Goal: Information Seeking & Learning: Learn about a topic

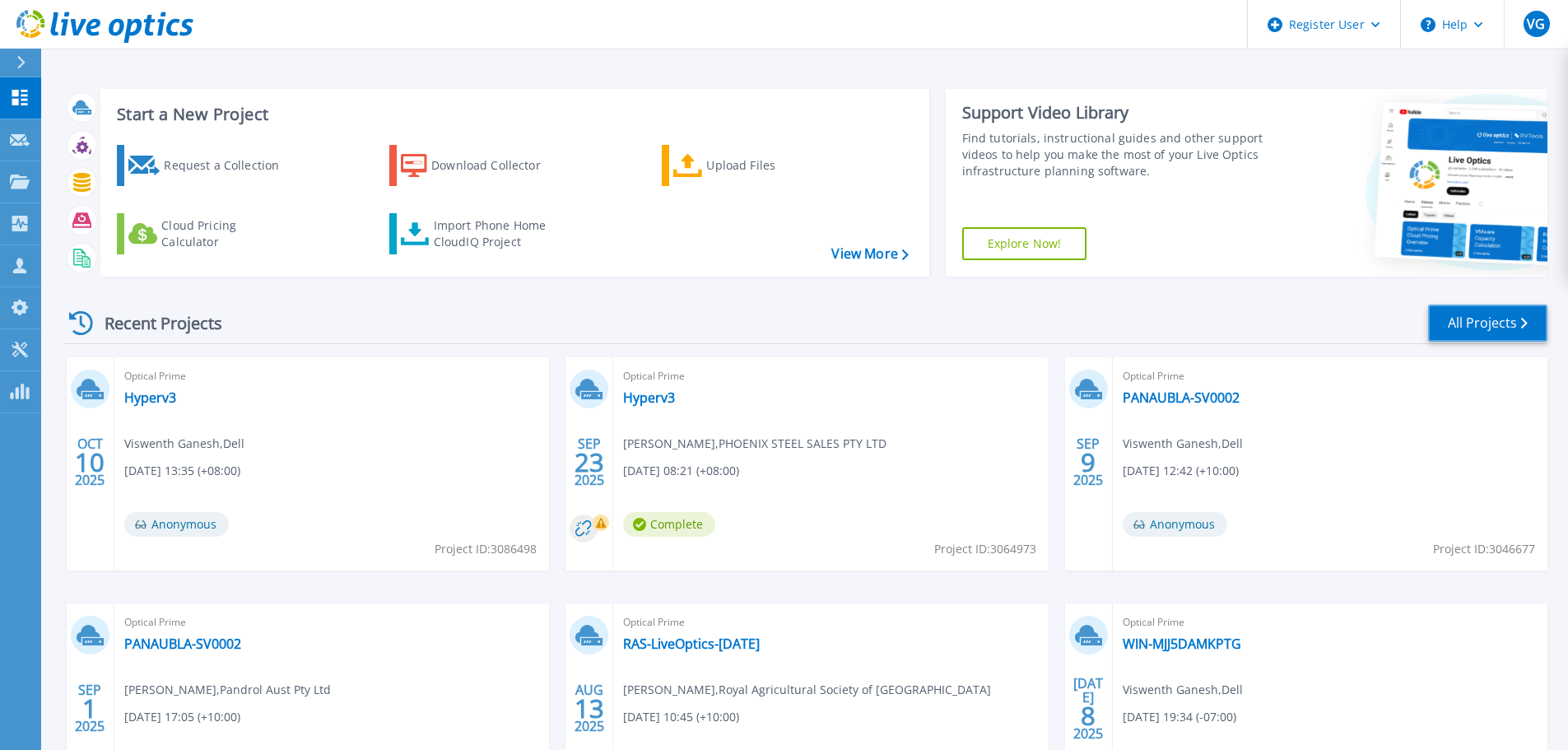
click at [1455, 320] on link "All Projects" at bounding box center [1488, 323] width 119 height 37
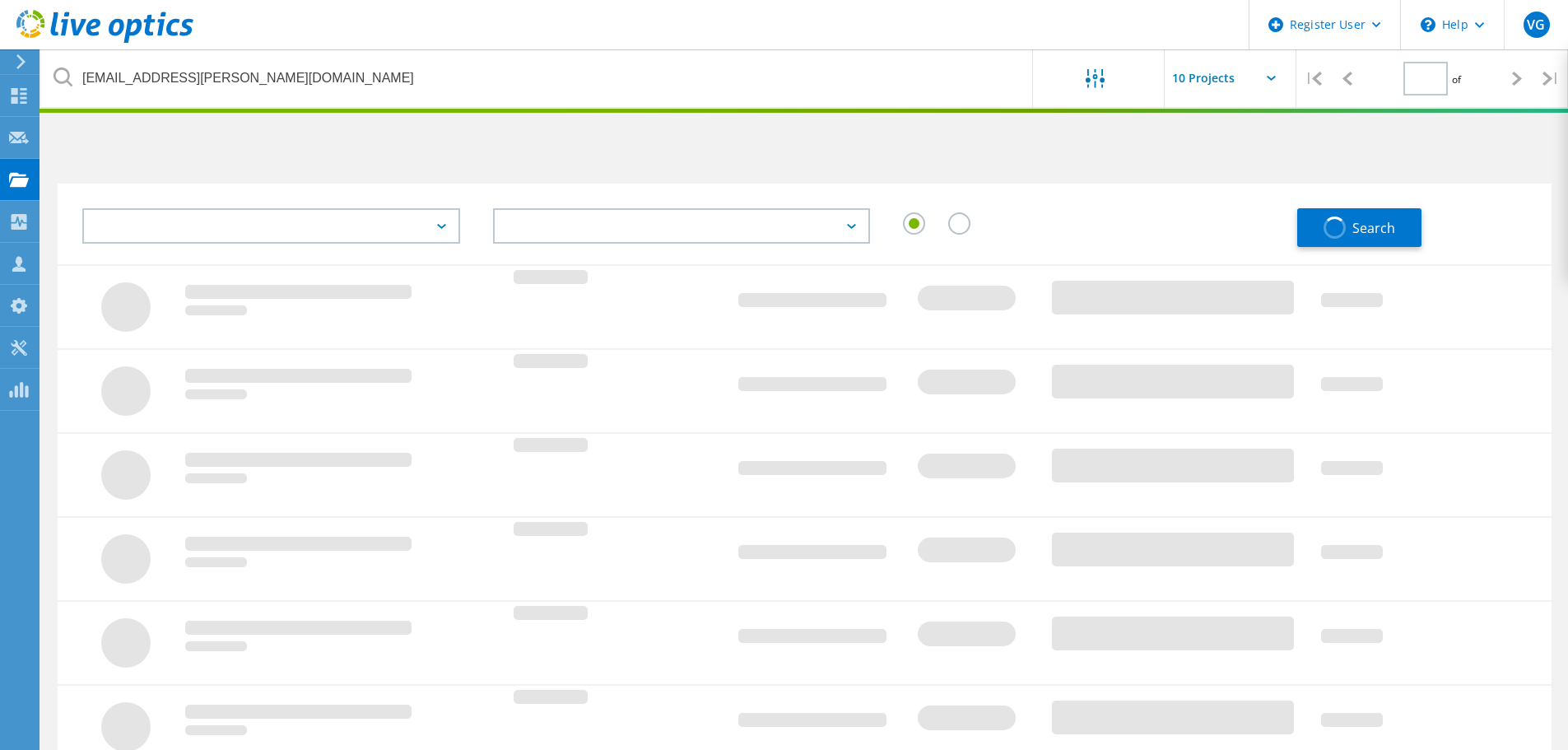
type input "1"
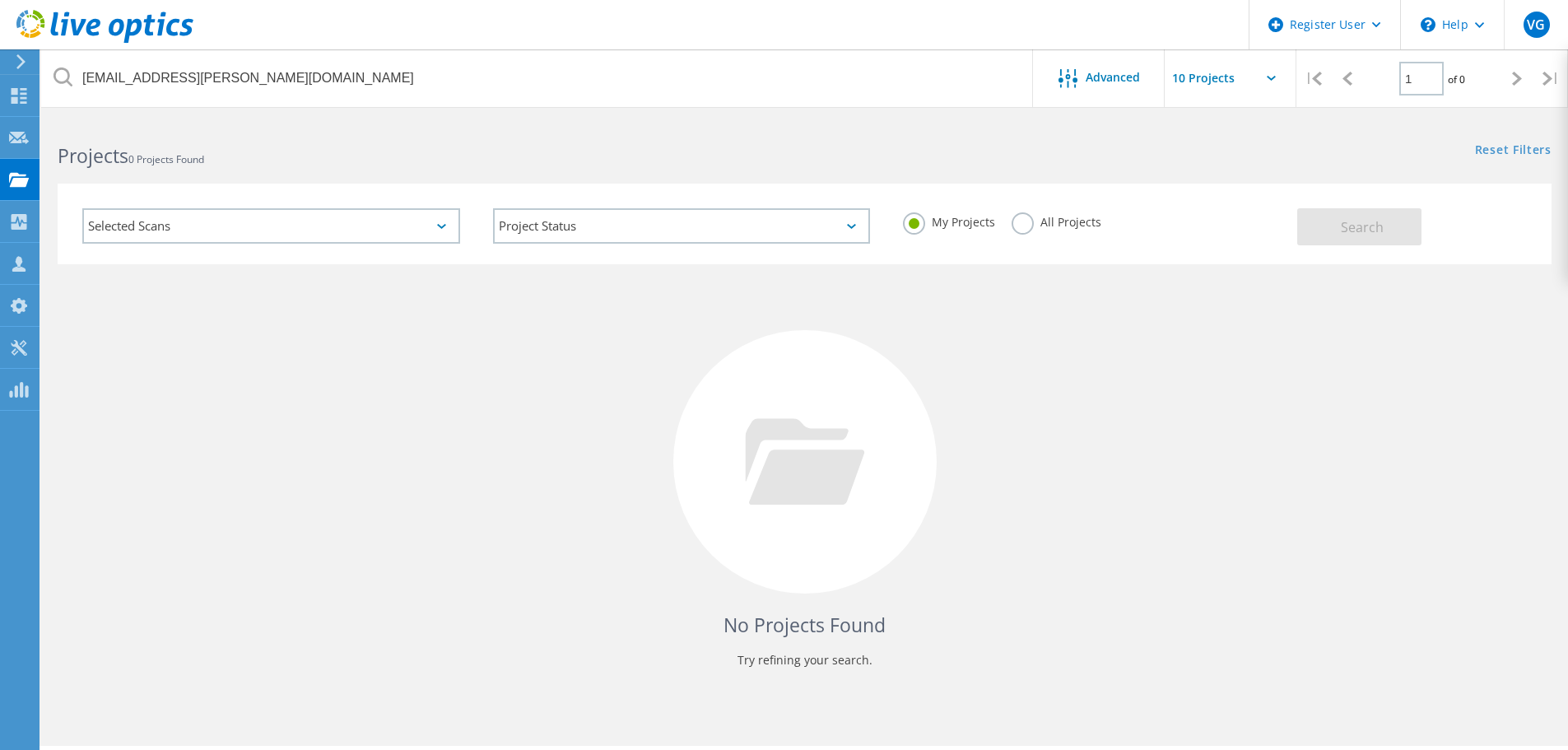
click at [1026, 223] on label "All Projects" at bounding box center [1057, 221] width 90 height 16
click at [0, 0] on input "All Projects" at bounding box center [0, 0] width 0 height 0
click at [1368, 221] on span "Search" at bounding box center [1362, 227] width 42 height 19
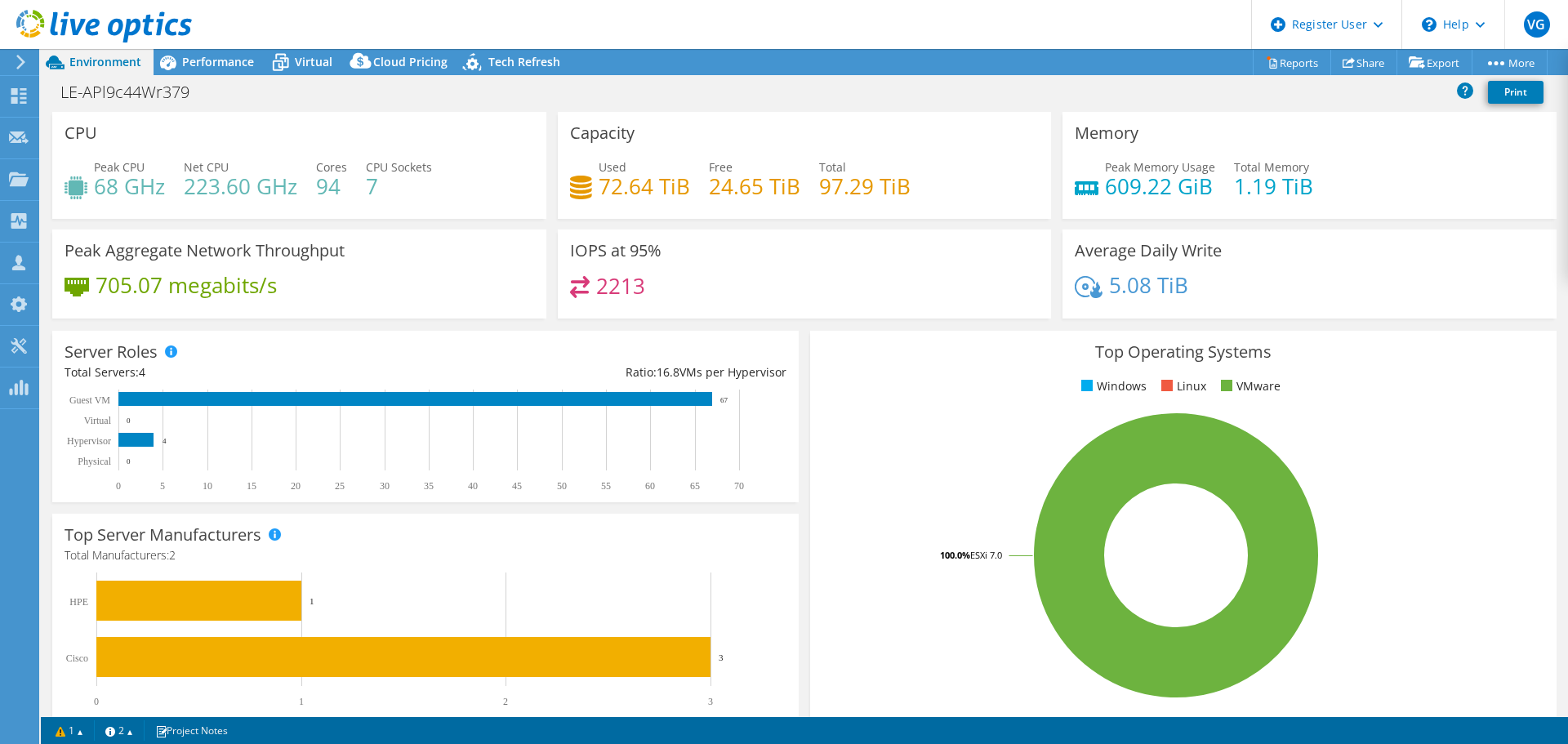
select select "USD"
click at [214, 58] on span "Performance" at bounding box center [218, 62] width 72 height 16
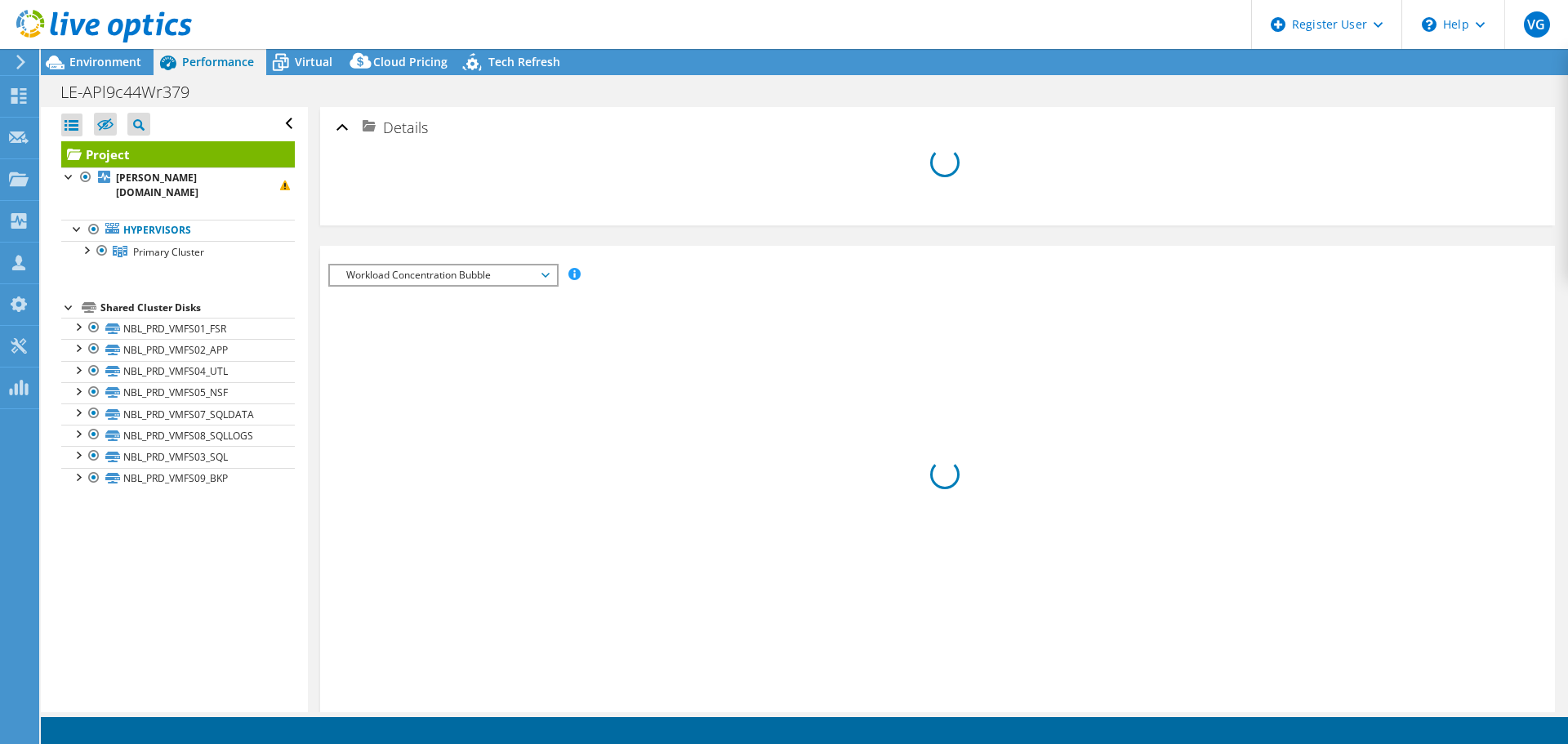
select select "USD"
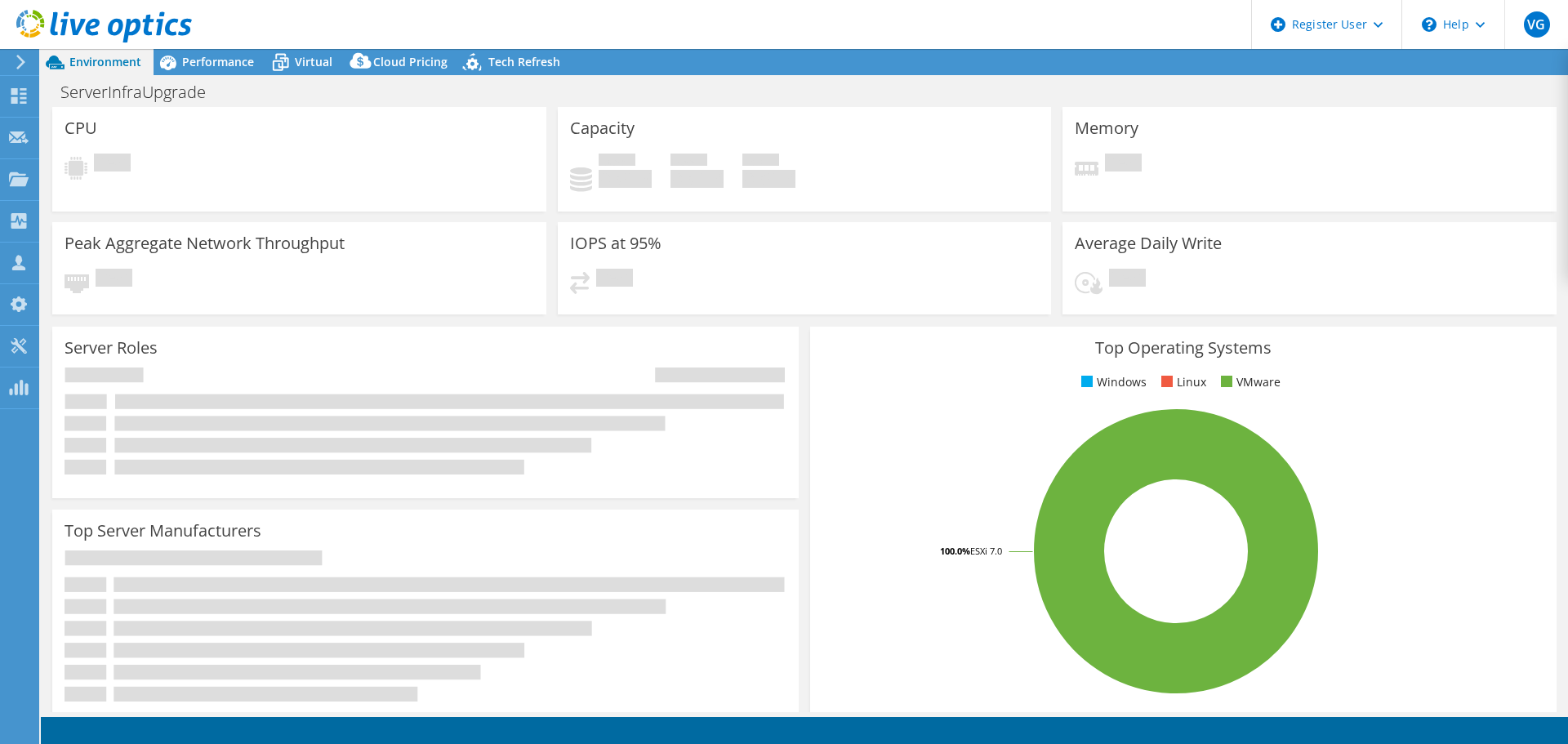
select select "USD"
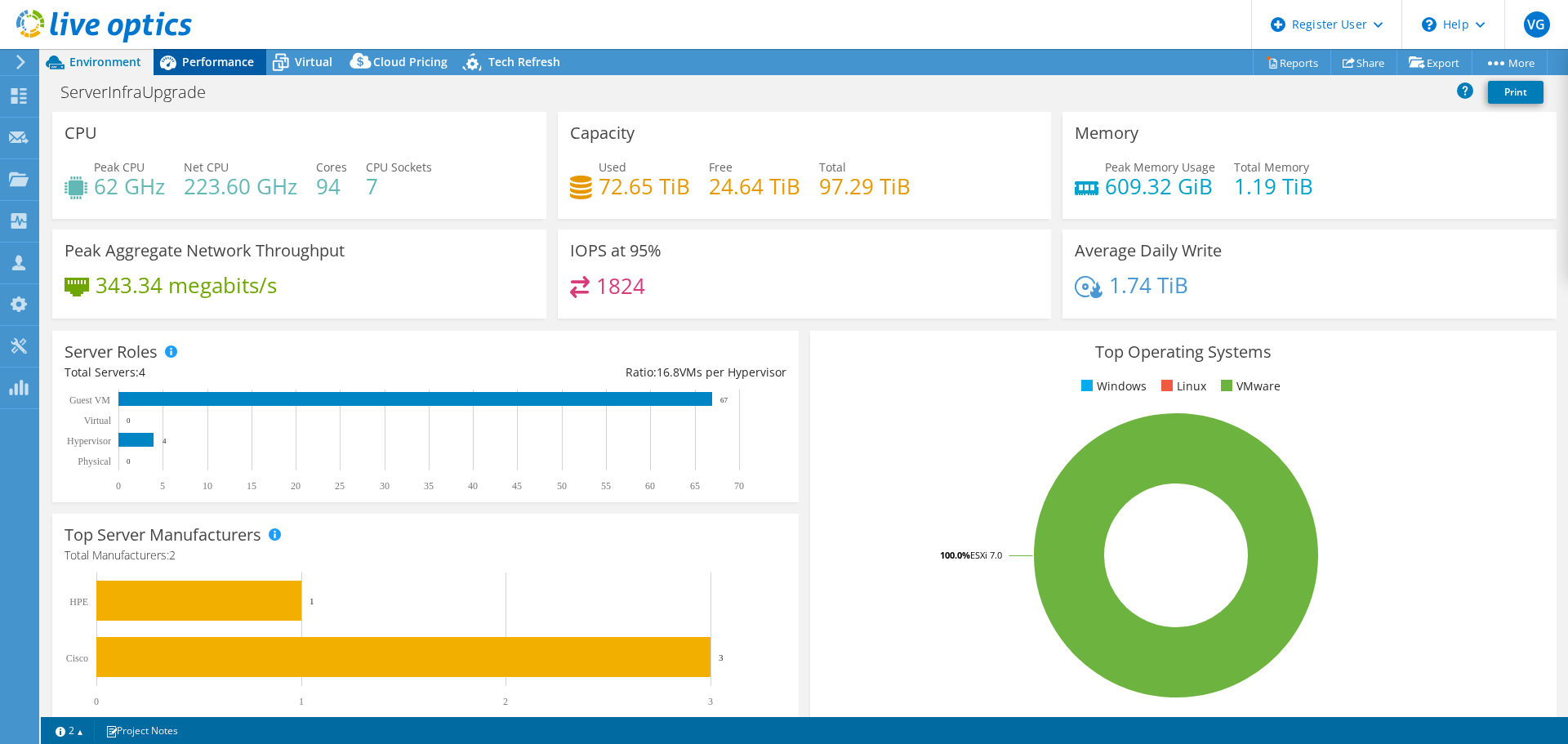
click at [225, 54] on span "Performance" at bounding box center [218, 62] width 72 height 16
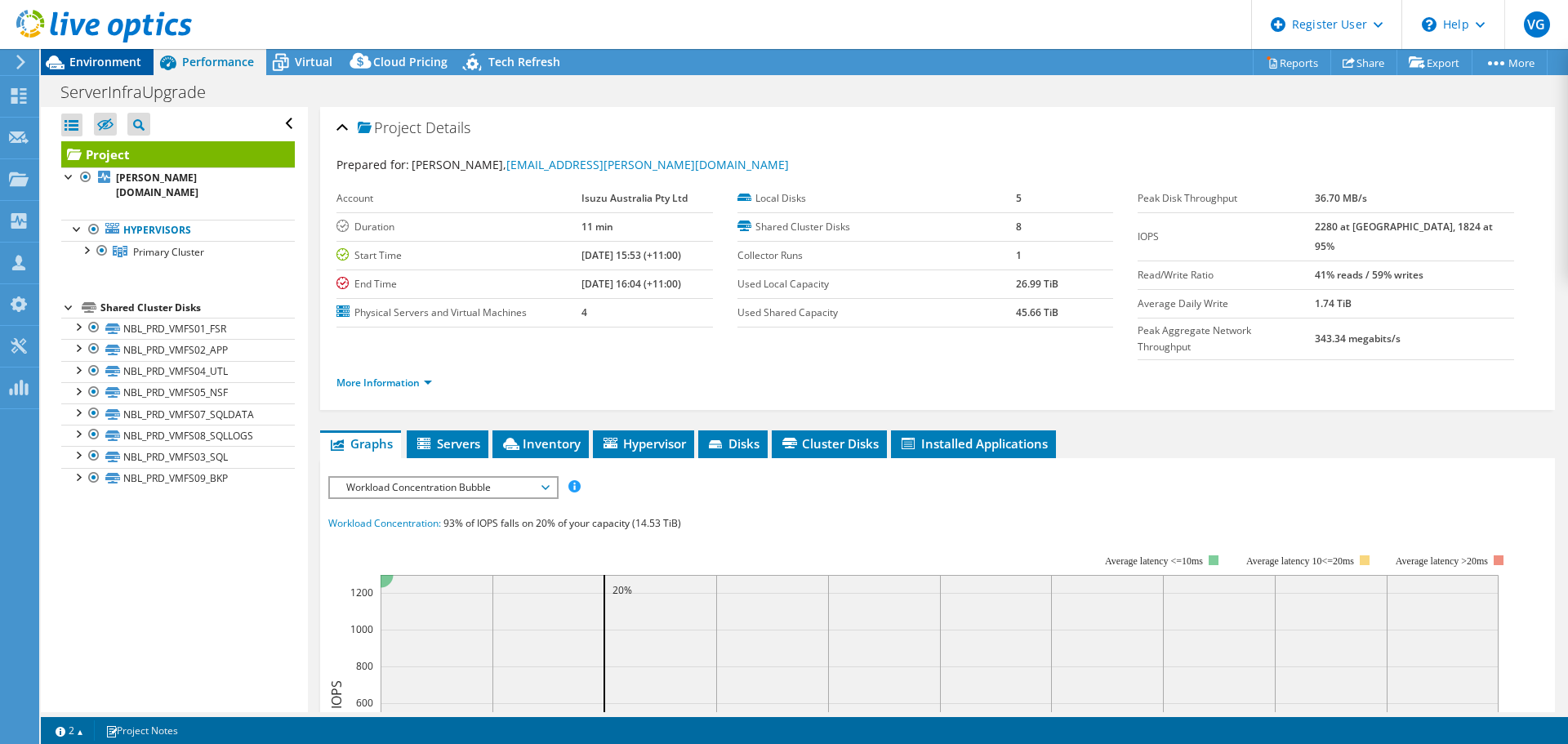
click at [102, 69] on div "Environment" at bounding box center [97, 62] width 113 height 26
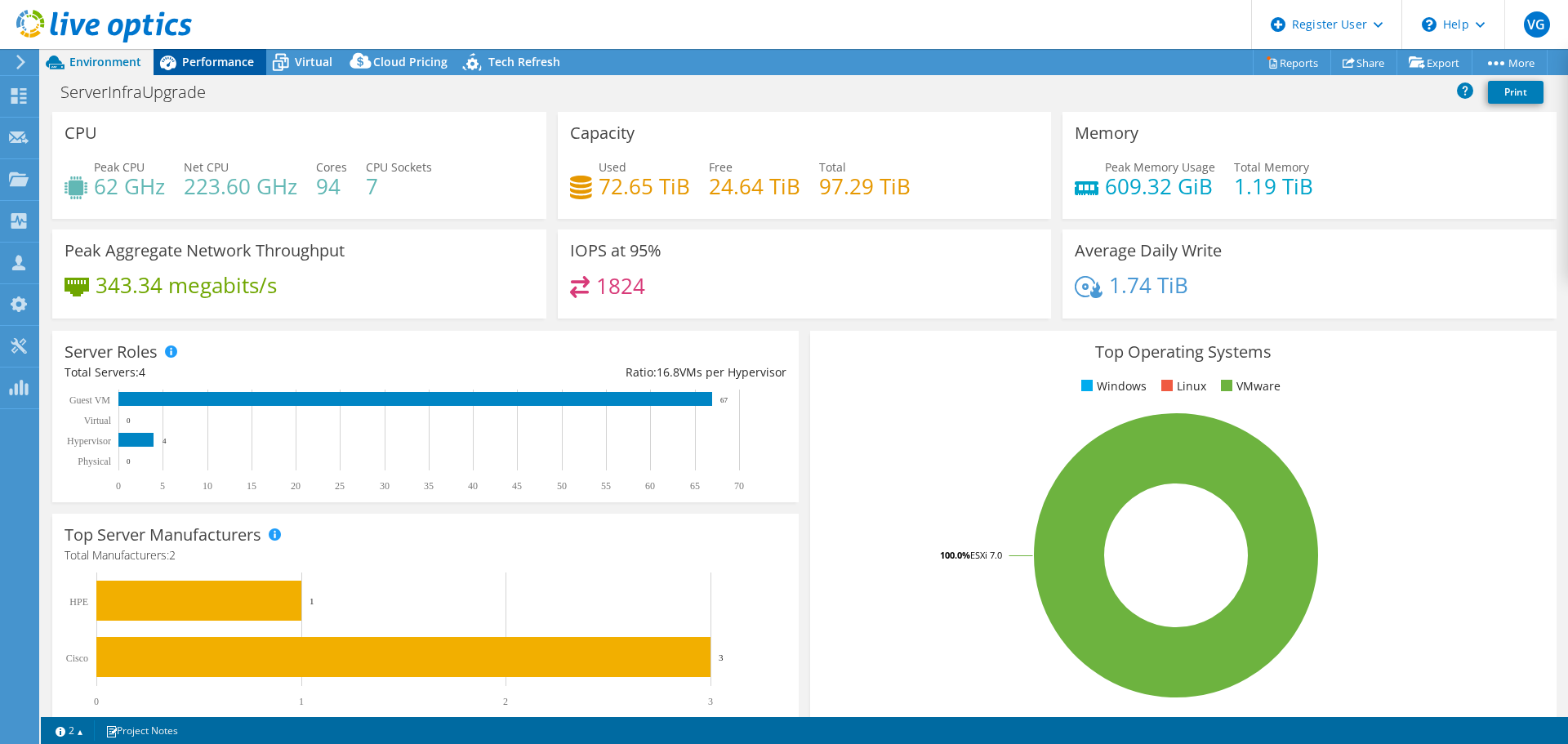
click at [215, 70] on div "Performance" at bounding box center [209, 62] width 113 height 26
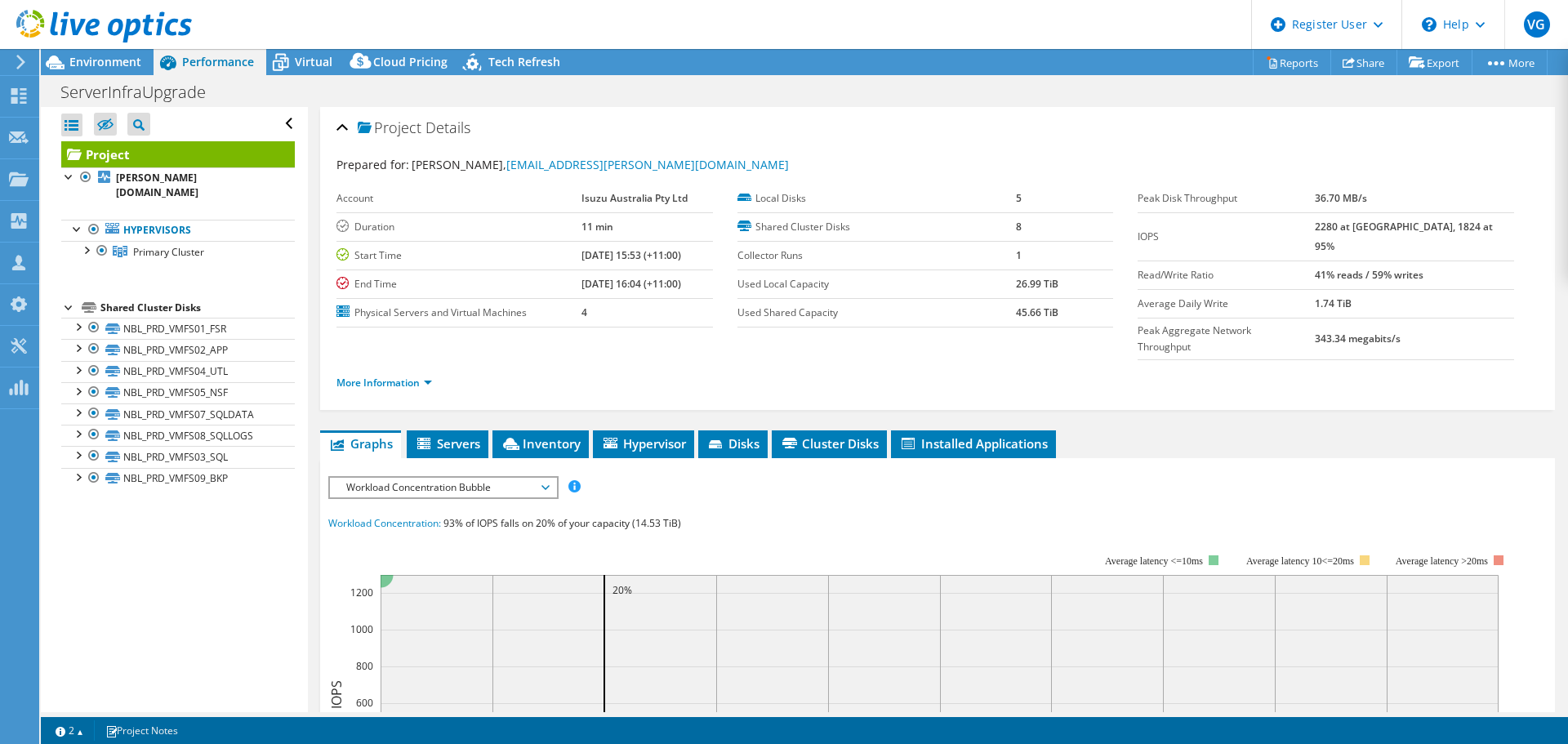
click at [107, 54] on div at bounding box center [95, 27] width 192 height 54
click at [115, 60] on span "Environment" at bounding box center [105, 62] width 72 height 16
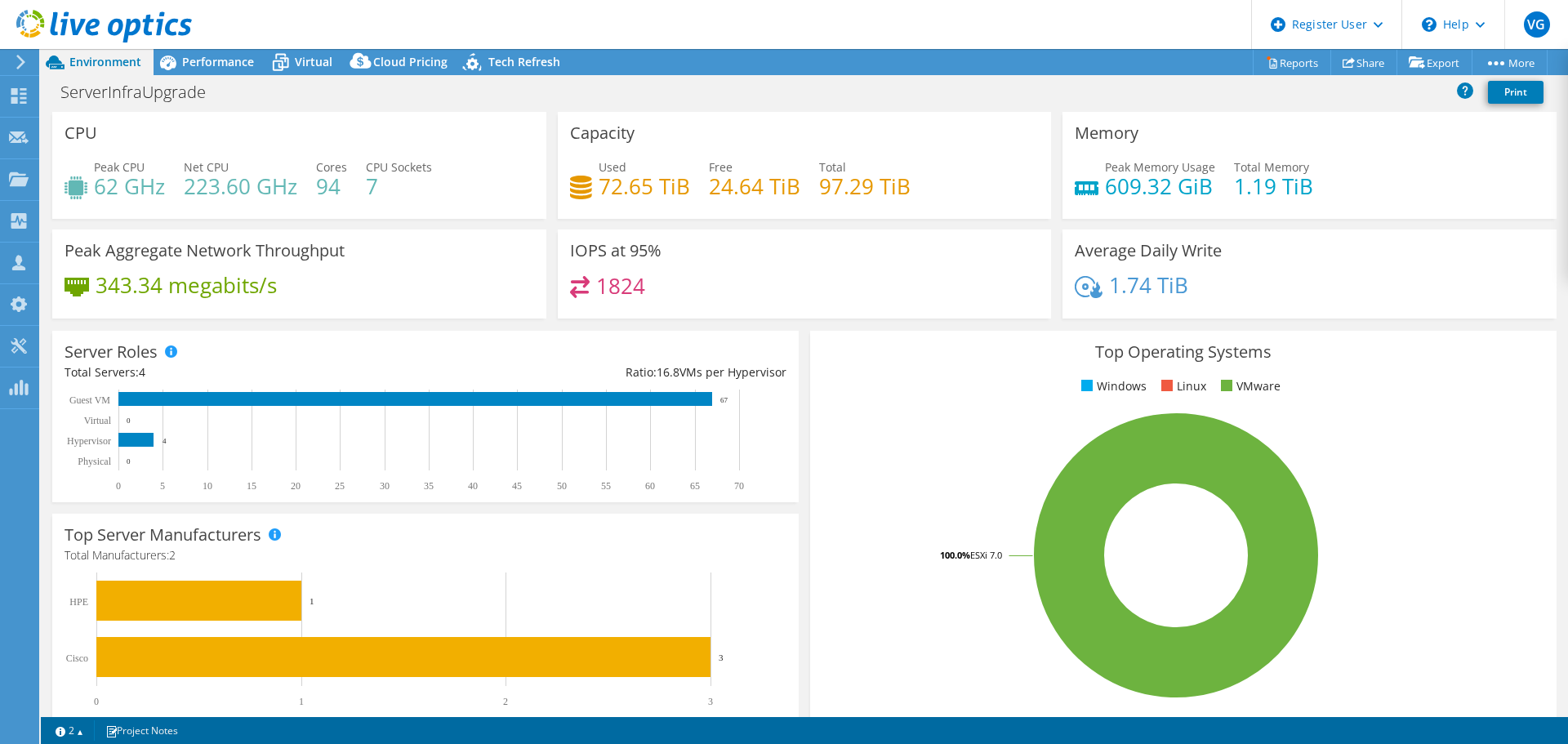
click at [804, 419] on div "Top Operating Systems Windows Linux VMware 100.0% ESXi 7.0" at bounding box center [1183, 527] width 758 height 403
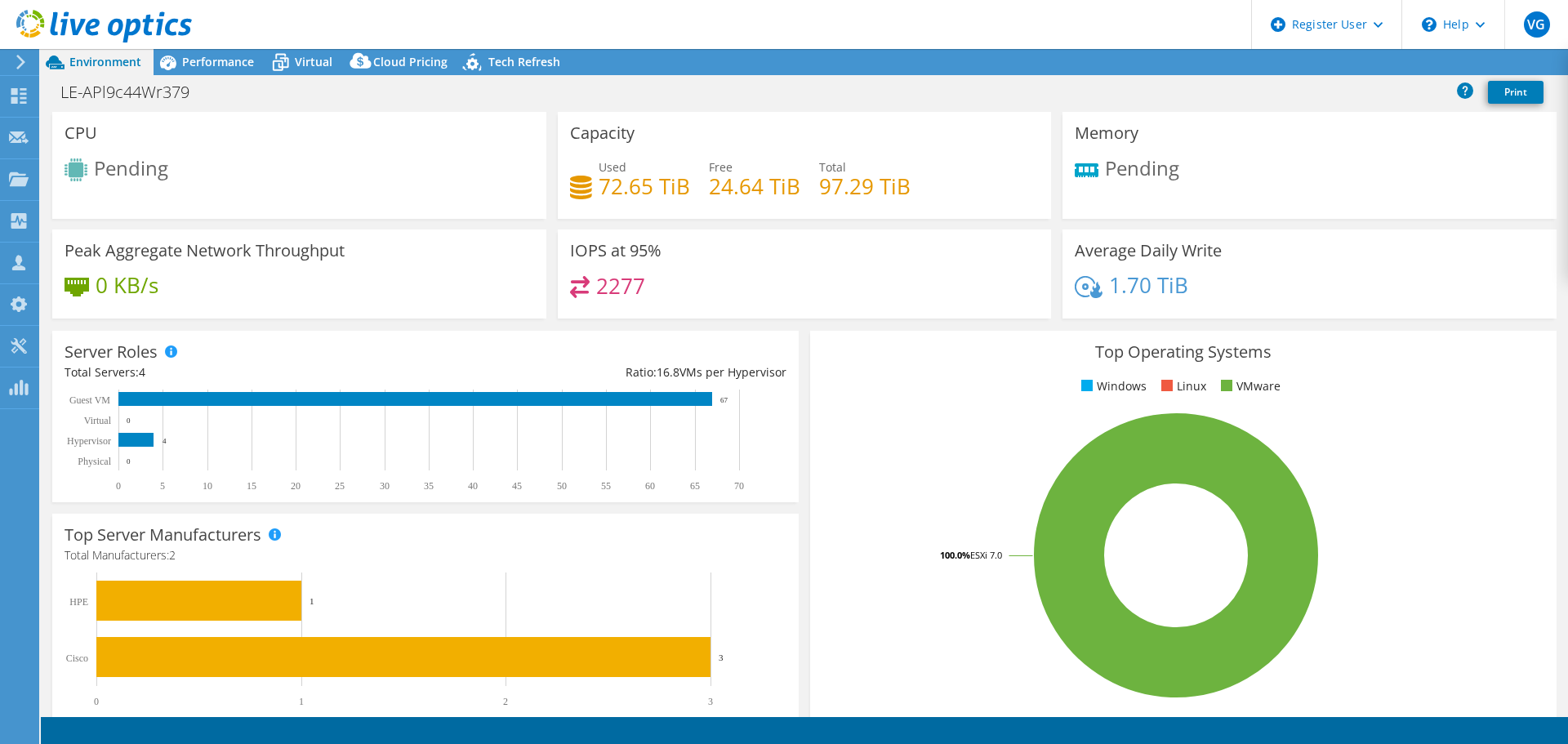
select select "USD"
click at [224, 59] on span "Performance" at bounding box center [218, 62] width 72 height 16
